Goal: Navigation & Orientation: Find specific page/section

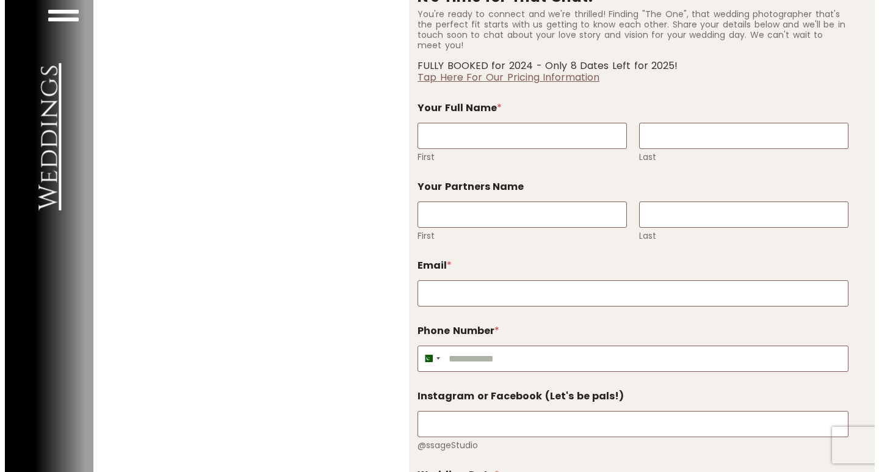
scroll to position [3481, 0]
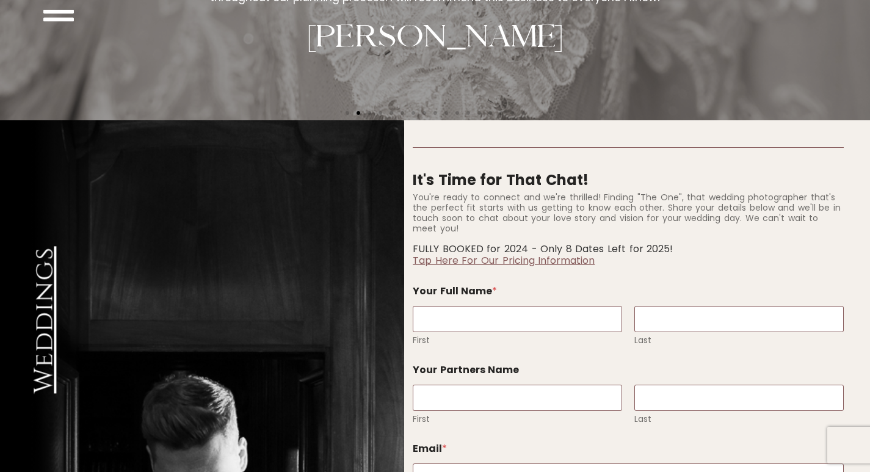
click at [64, 24] on icon at bounding box center [58, 15] width 31 height 31
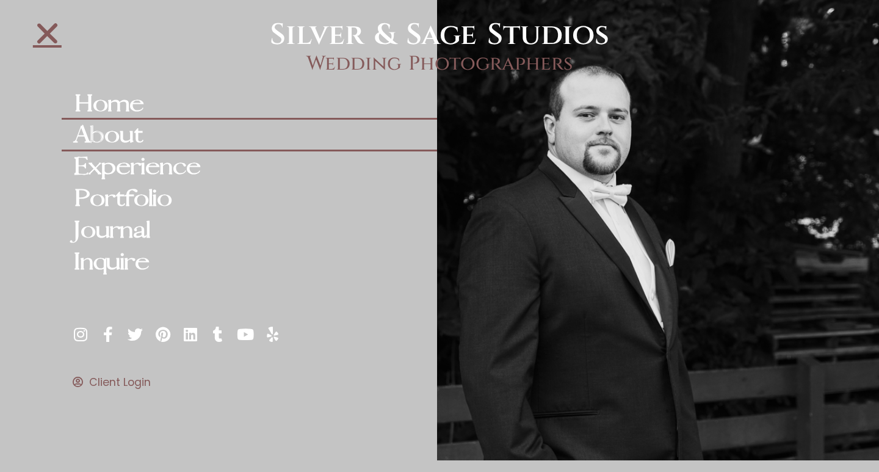
click at [123, 127] on link "About" at bounding box center [250, 136] width 376 height 32
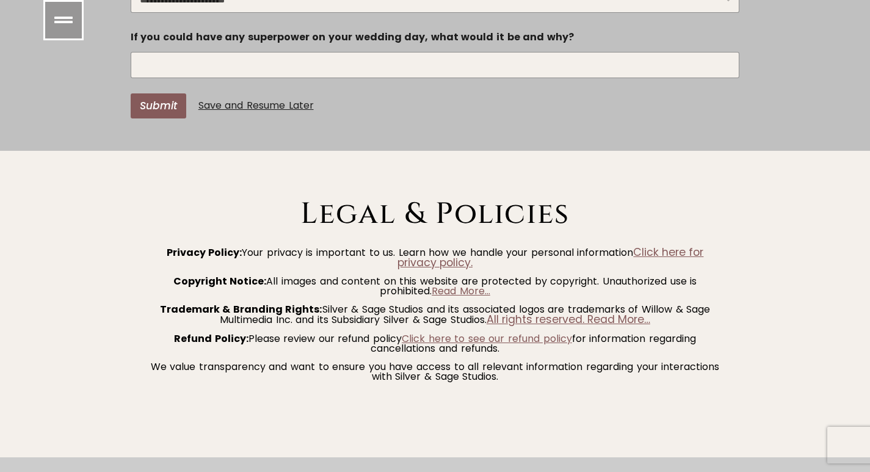
scroll to position [4947, 0]
